Goal: Share content: Share content

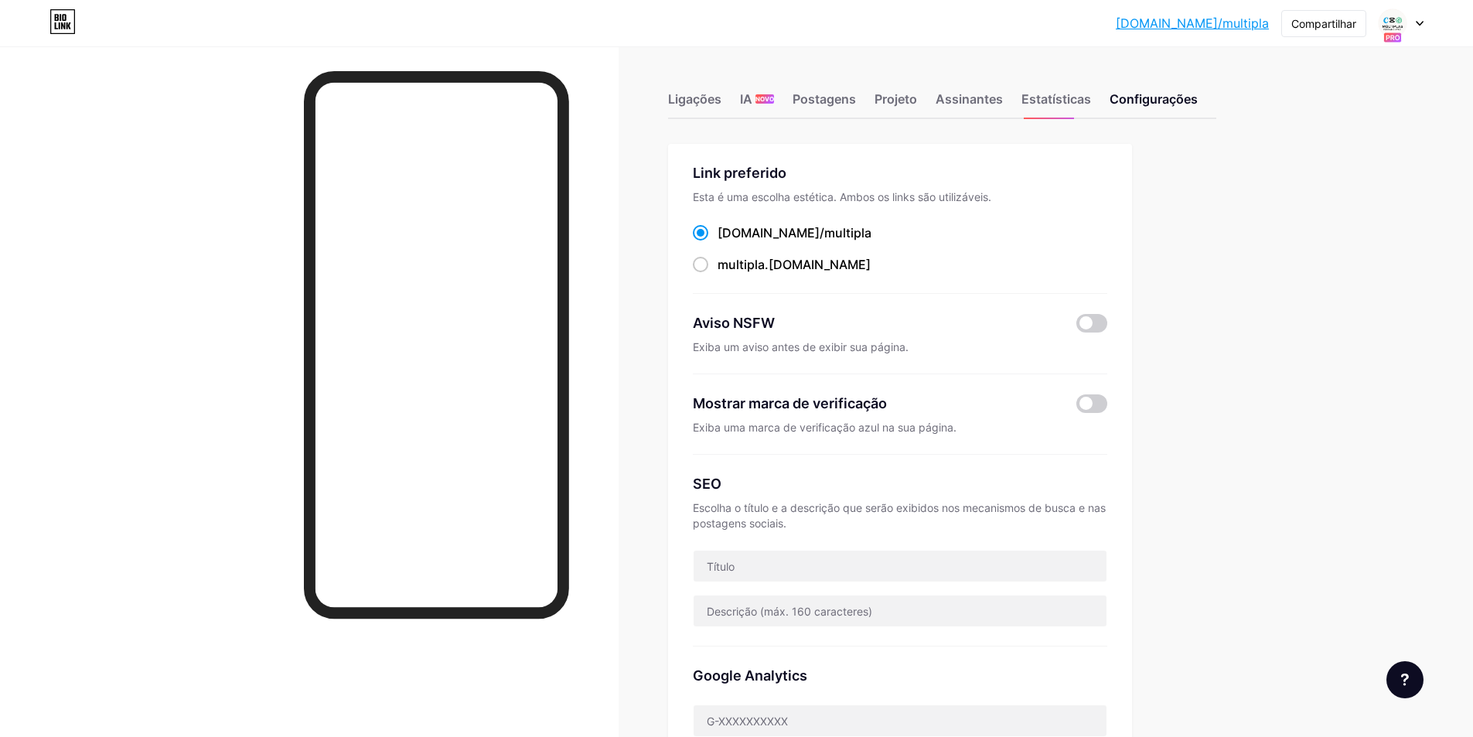
click at [1411, 27] on div at bounding box center [1400, 23] width 45 height 28
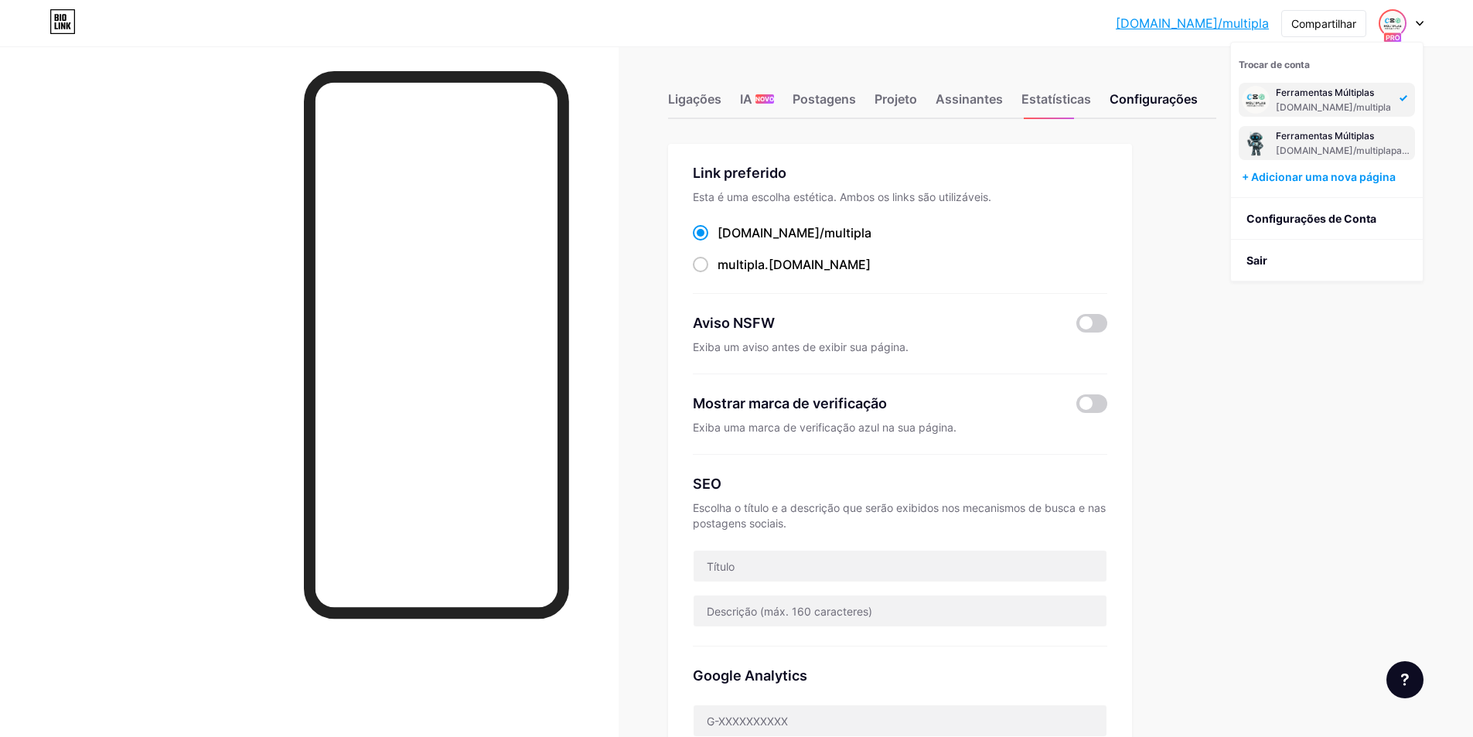
click at [1311, 135] on font "Ferramentas Múltiplas" at bounding box center [1324, 136] width 98 height 12
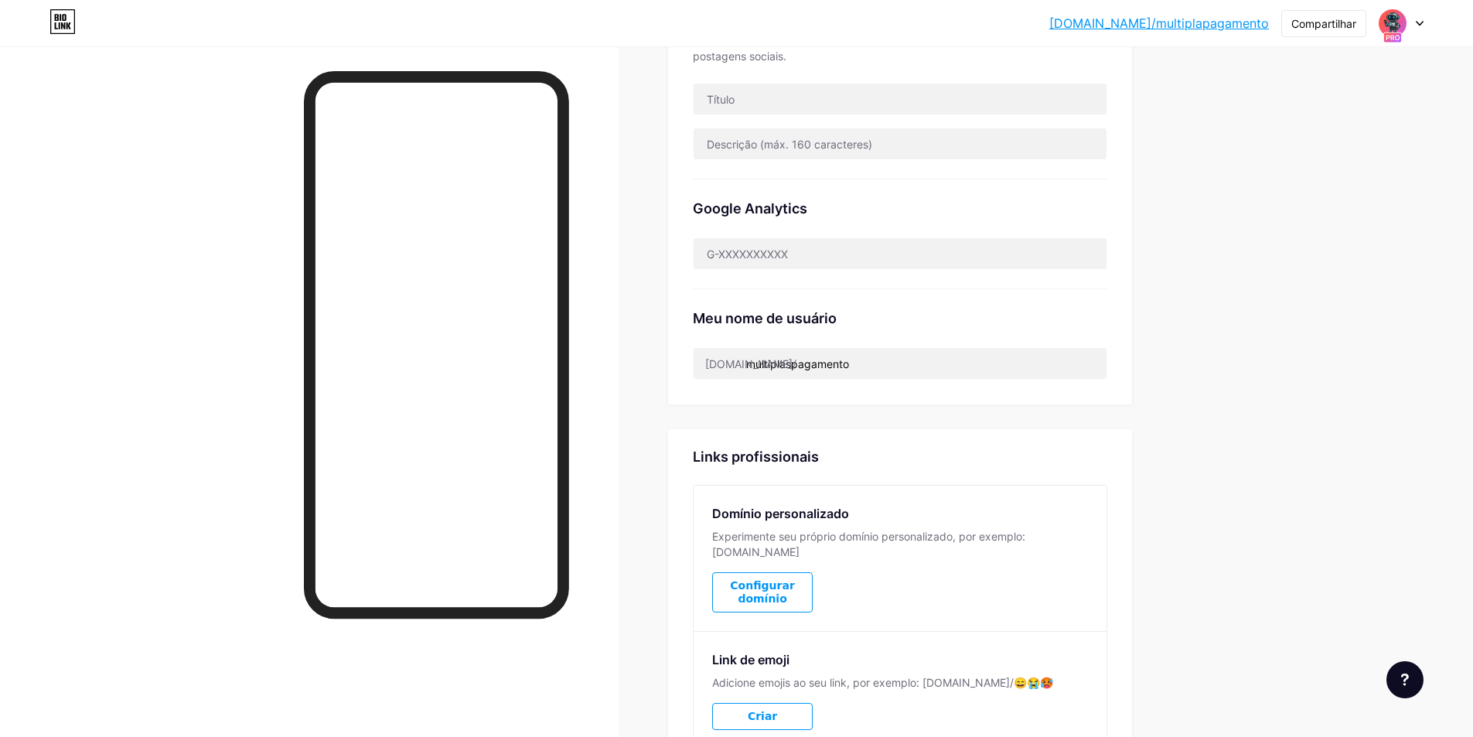
scroll to position [515, 0]
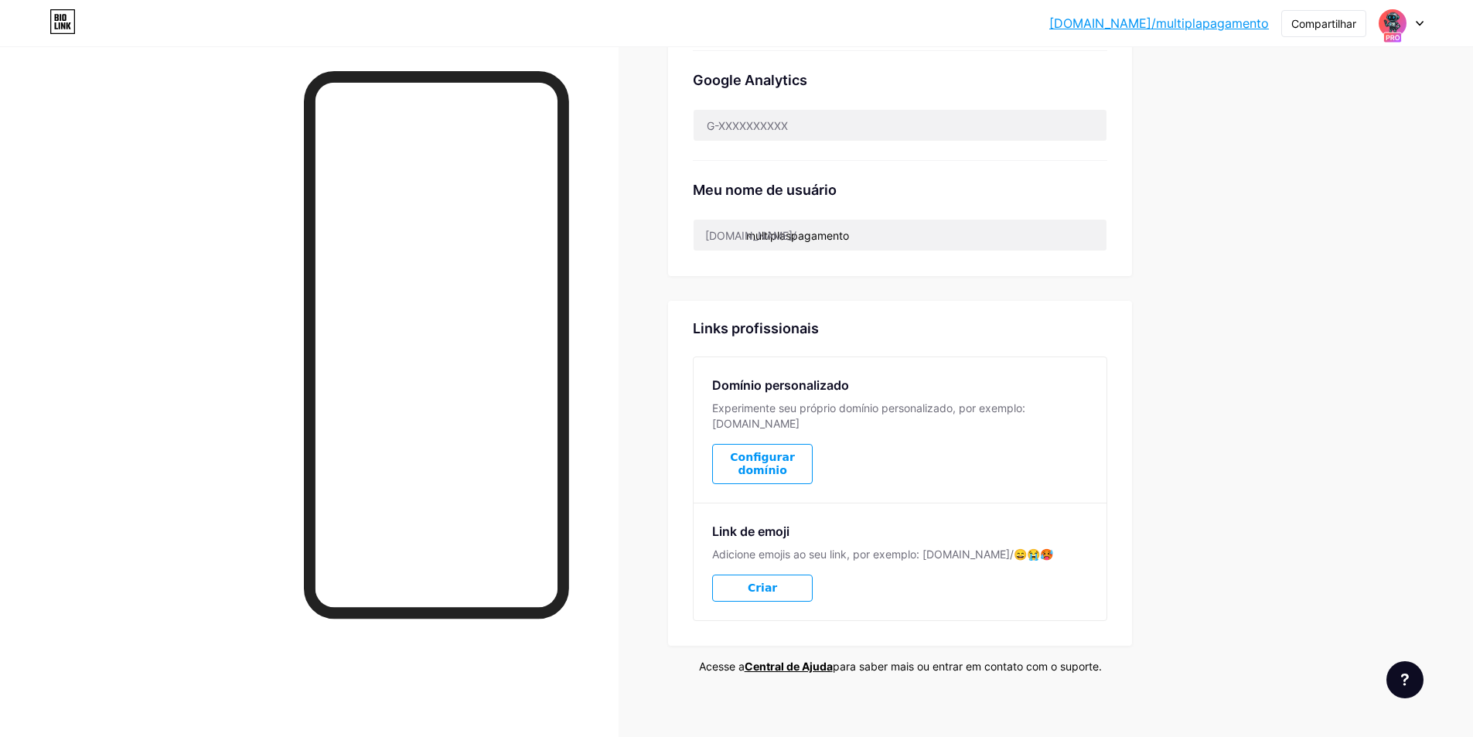
click at [1278, 279] on div "Ligações IA NOVO Postagens Projeto Assinantes Estatísticas Configurações Link p…" at bounding box center [640, 142] width 1281 height 1220
click at [1315, 22] on font "Compartilhar" at bounding box center [1323, 23] width 65 height 13
click at [1256, 80] on div "Copiar link" at bounding box center [1250, 79] width 230 height 37
